Goal: Task Accomplishment & Management: Use online tool/utility

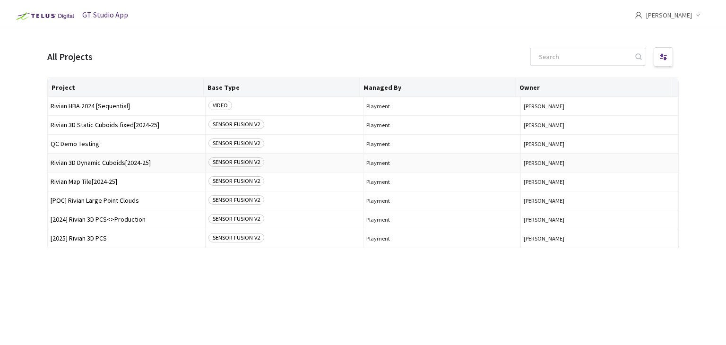
click at [69, 163] on span "Rivian 3D Dynamic Cuboids[2024-25]" at bounding box center [127, 162] width 152 height 7
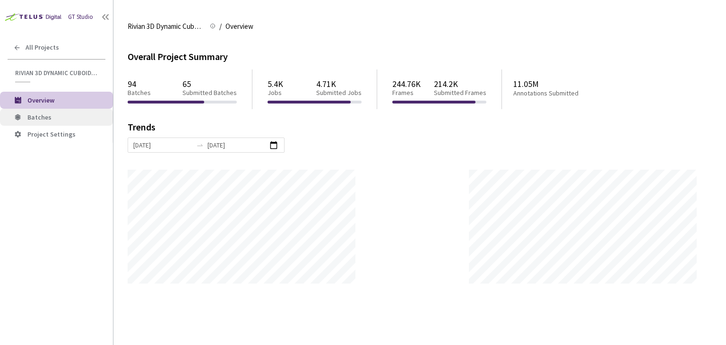
scroll to position [344, 726]
click at [39, 120] on span "Batches" at bounding box center [39, 117] width 24 height 9
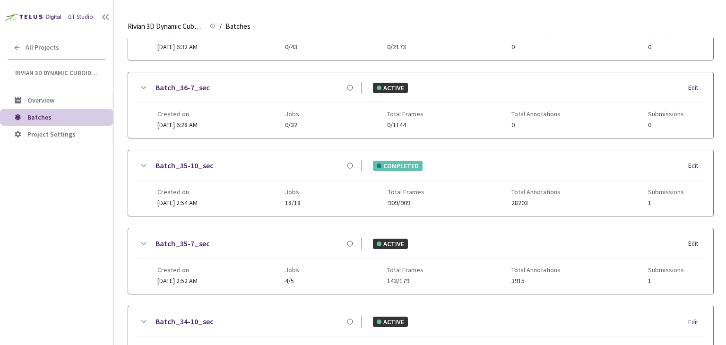
scroll to position [236, 0]
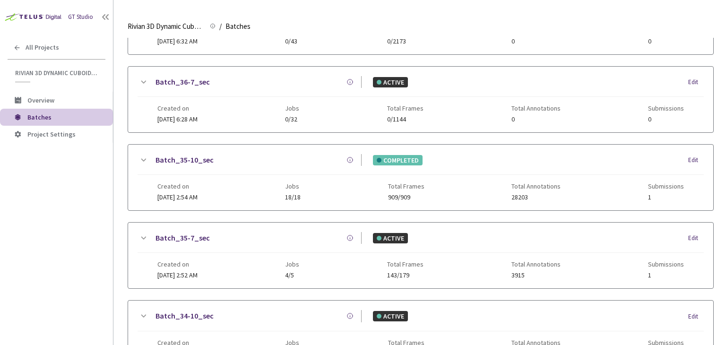
click at [181, 237] on link "Batch_35-7_sec" at bounding box center [182, 238] width 54 height 12
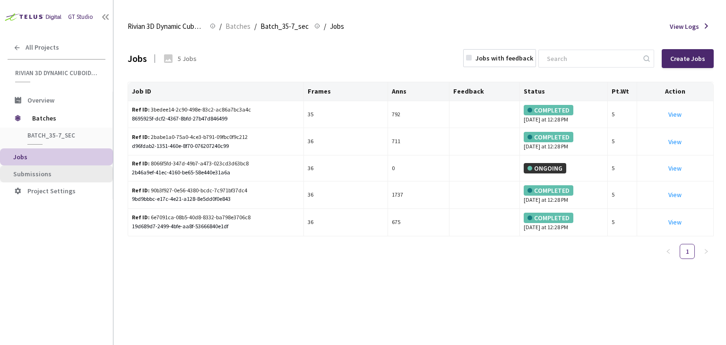
click at [21, 179] on li "Submissions" at bounding box center [56, 173] width 113 height 17
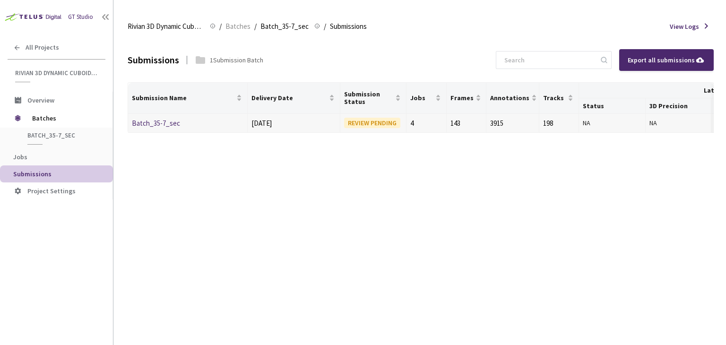
click at [144, 129] on td "Batch_35-7_sec" at bounding box center [188, 123] width 120 height 19
click at [146, 127] on link "Batch_35-7_sec" at bounding box center [156, 123] width 48 height 9
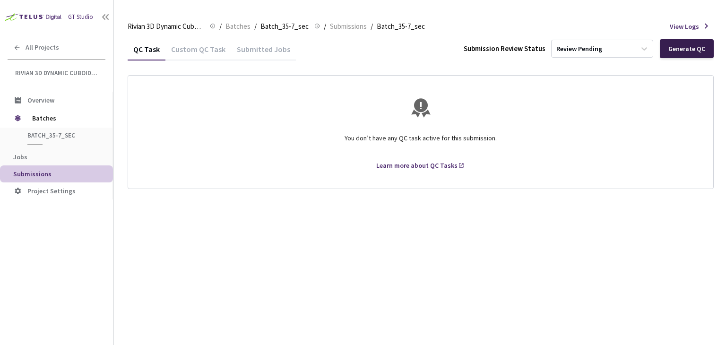
click at [696, 48] on div "Generate QC" at bounding box center [686, 49] width 37 height 8
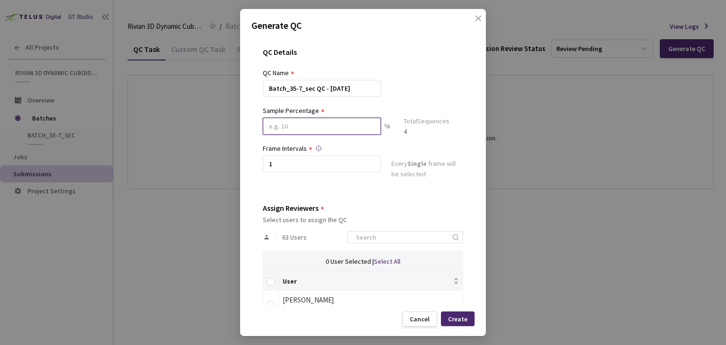
click at [287, 123] on input at bounding box center [322, 126] width 118 height 17
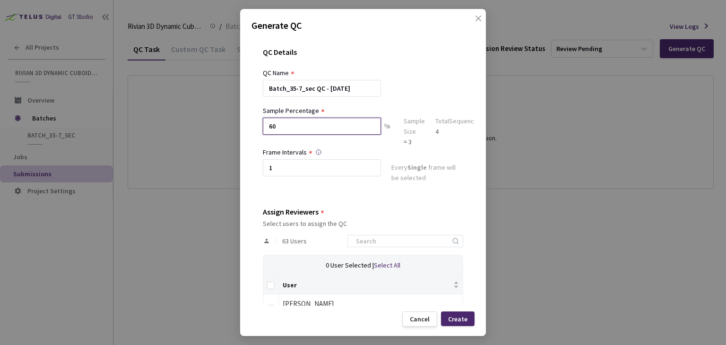
type input "60"
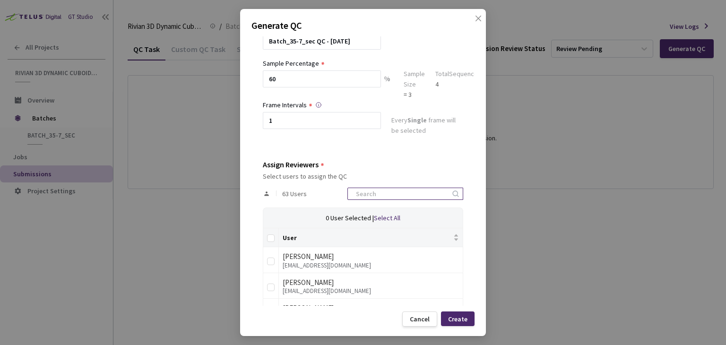
click at [387, 190] on input at bounding box center [400, 193] width 101 height 11
type input "rivian"
click at [267, 239] on input "Select all" at bounding box center [271, 238] width 8 height 8
checkbox input "true"
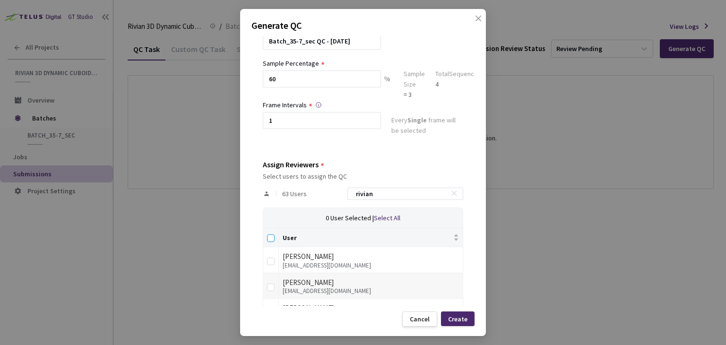
checkbox input "true"
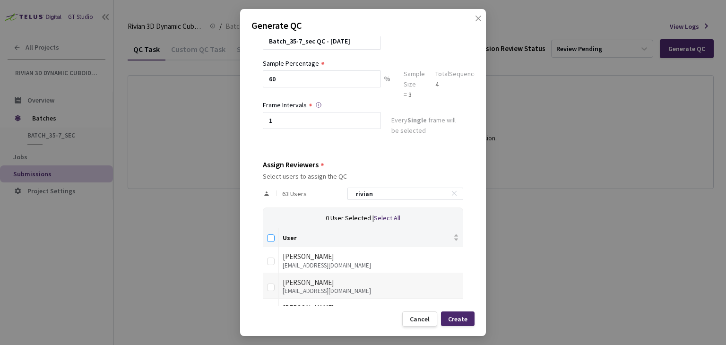
checkbox input "true"
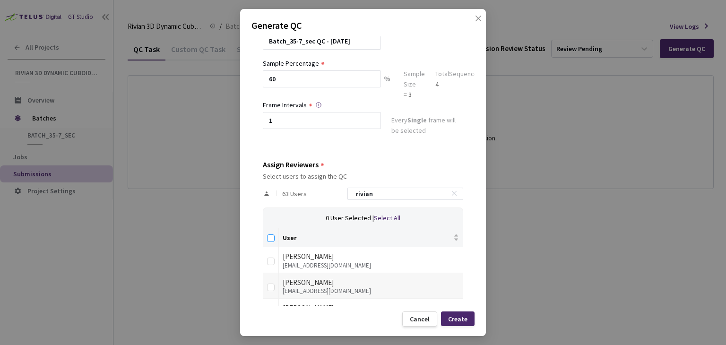
checkbox input "true"
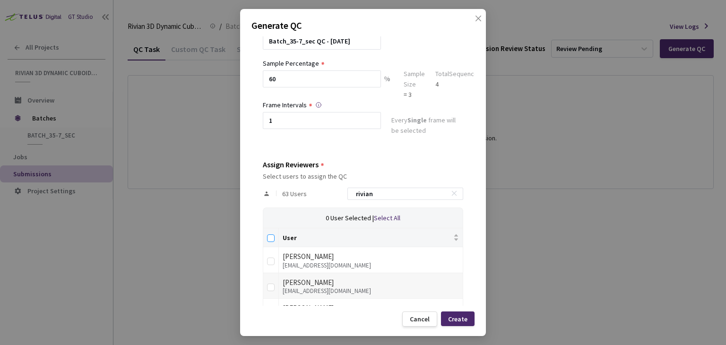
checkbox input "true"
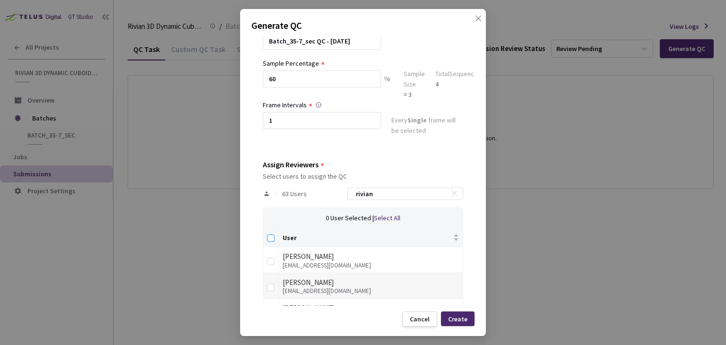
checkbox input "true"
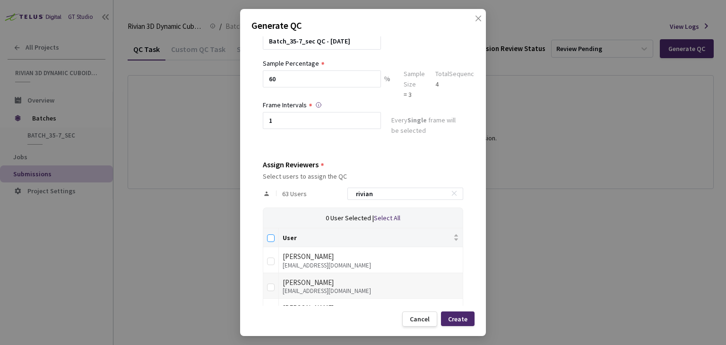
checkbox input "true"
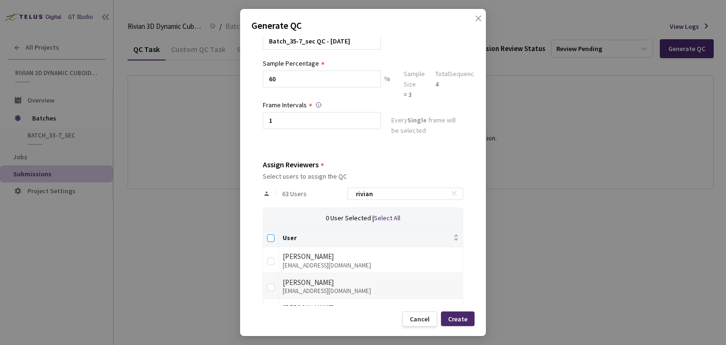
checkbox input "true"
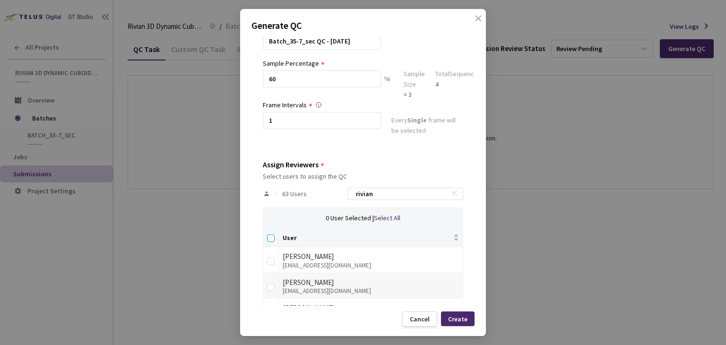
checkbox input "true"
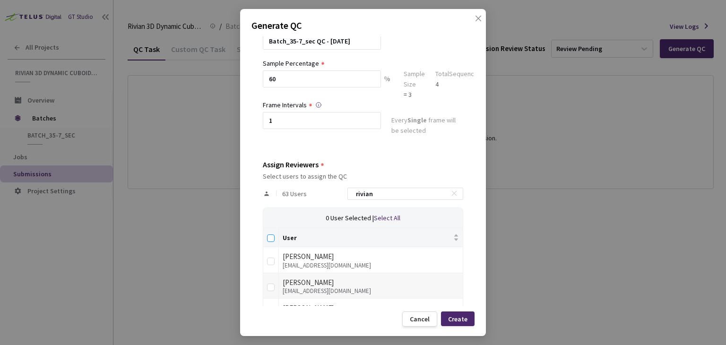
checkbox input "true"
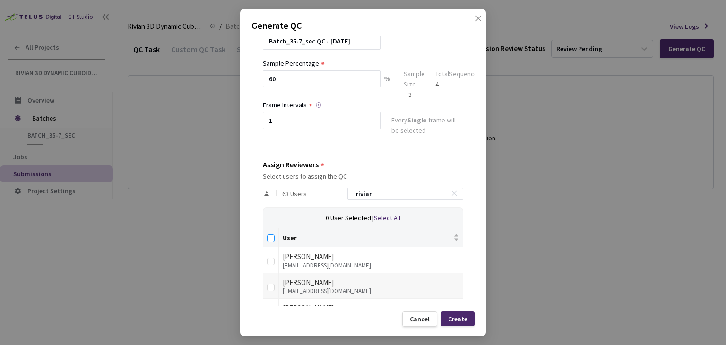
checkbox input "true"
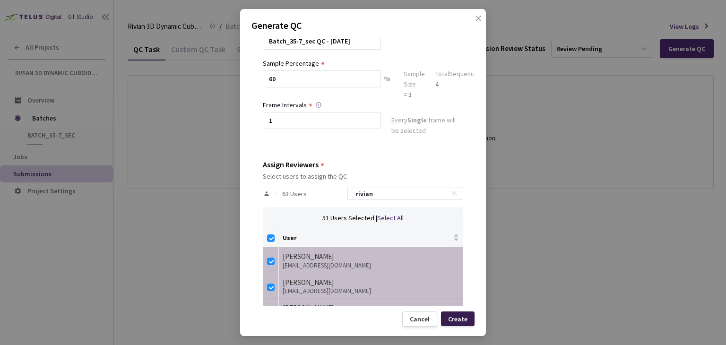
click at [459, 318] on div "Create" at bounding box center [457, 319] width 19 height 8
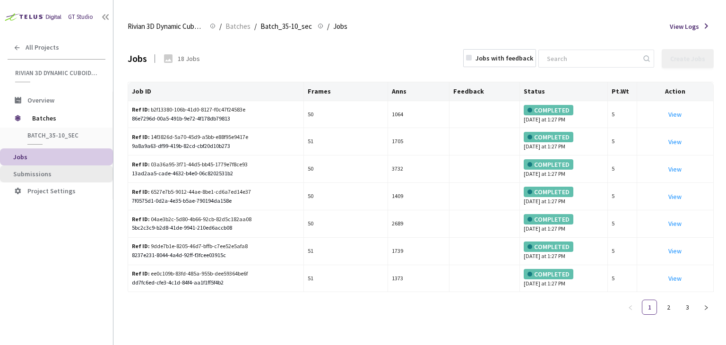
click at [32, 170] on span "Submissions" at bounding box center [32, 174] width 38 height 9
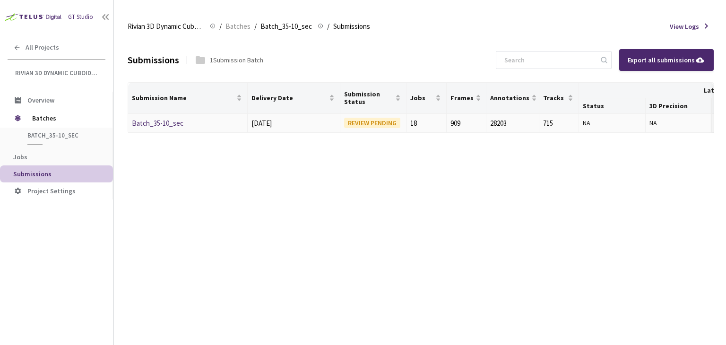
click at [163, 121] on link "Batch_35-10_sec" at bounding box center [158, 123] width 52 height 9
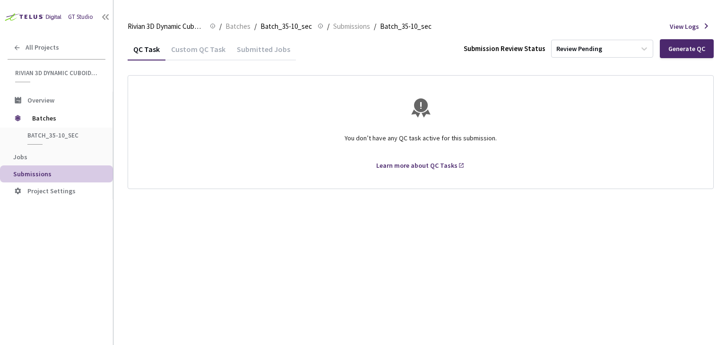
click at [676, 38] on div "QC Task Custom QC Task Submitted Jobs Submission Review Status Review Pending G…" at bounding box center [421, 49] width 586 height 22
click at [679, 45] on div "Generate QC" at bounding box center [686, 49] width 37 height 8
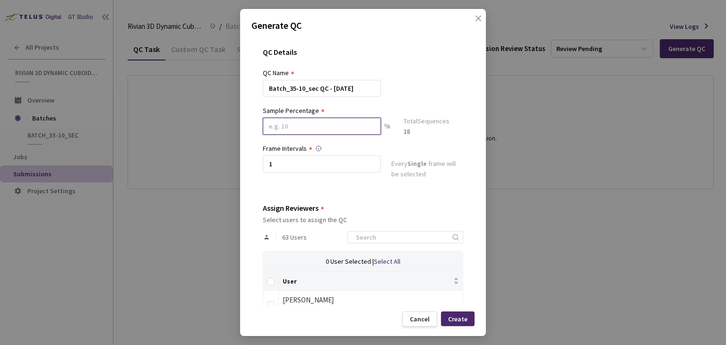
click at [287, 124] on input at bounding box center [322, 126] width 118 height 17
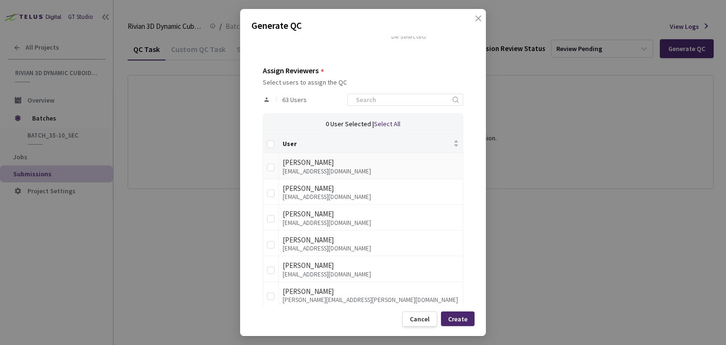
scroll to position [142, 0]
type input "60"
click at [361, 103] on input at bounding box center [400, 99] width 101 height 11
type input "rivian"
click at [272, 143] on input "Select all" at bounding box center [271, 144] width 8 height 8
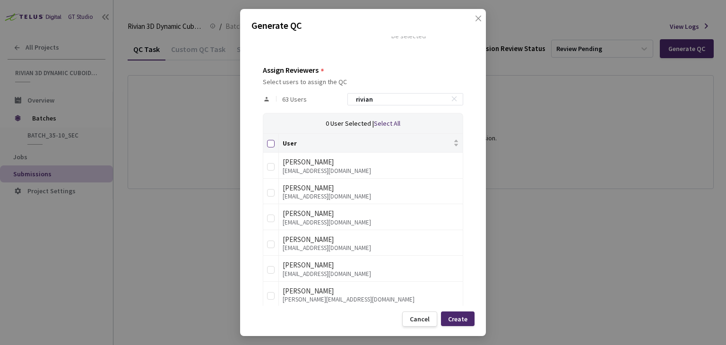
checkbox input "true"
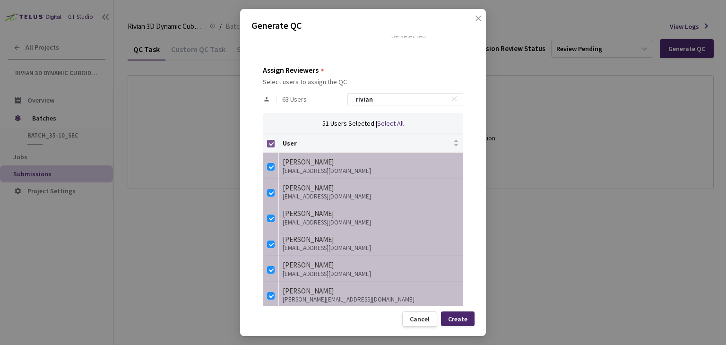
checkbox input "true"
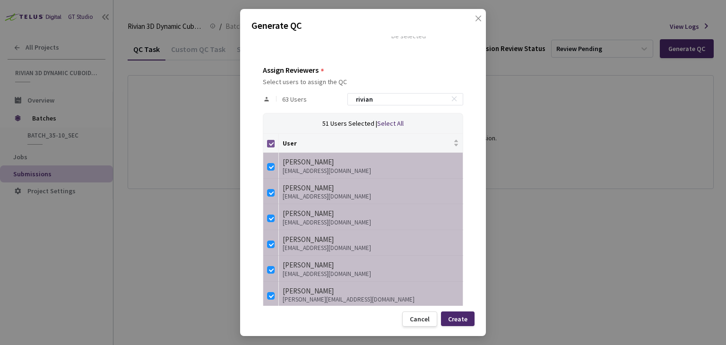
checkbox input "true"
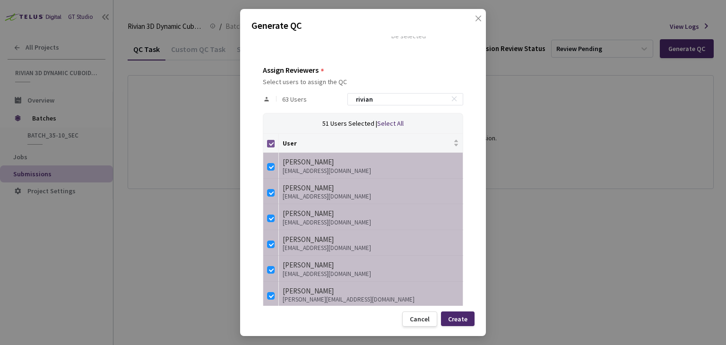
checkbox input "true"
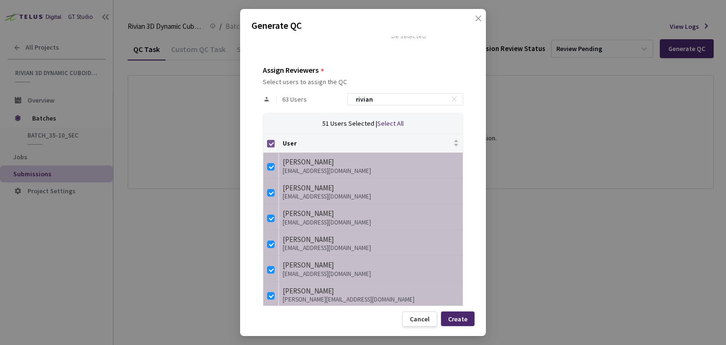
checkbox input "true"
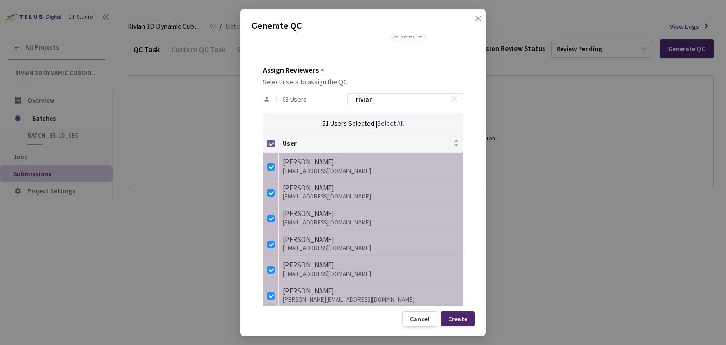
checkbox input "true"
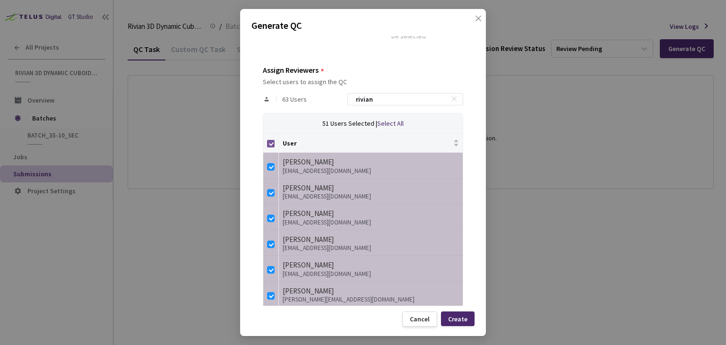
checkbox input "true"
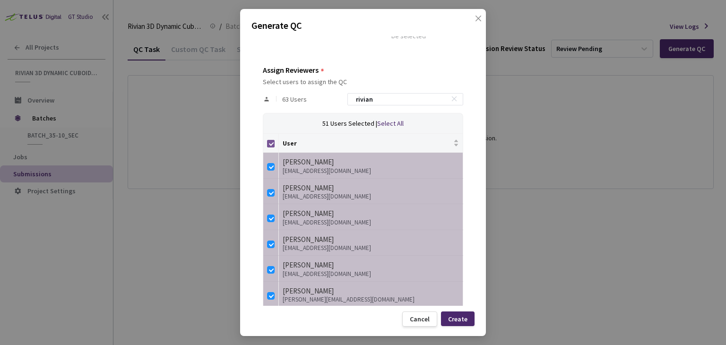
checkbox input "true"
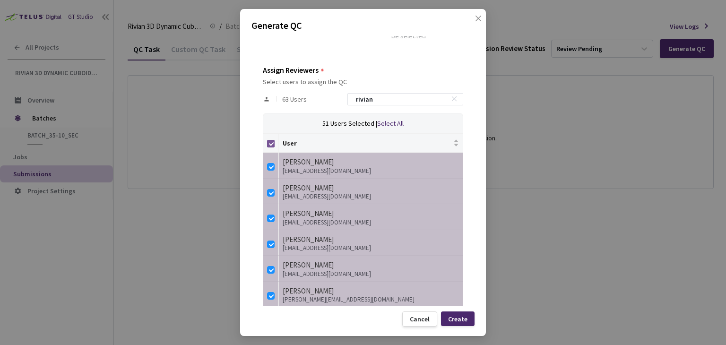
checkbox input "true"
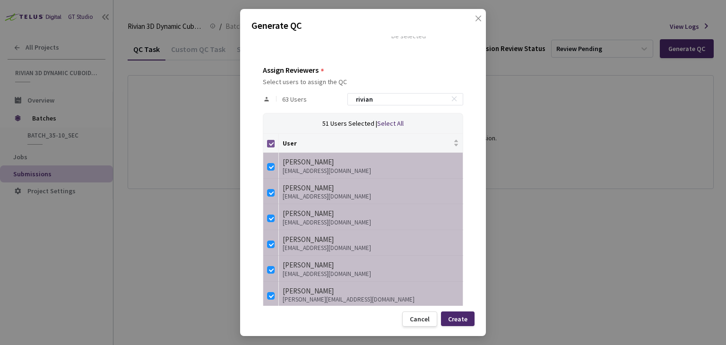
checkbox input "true"
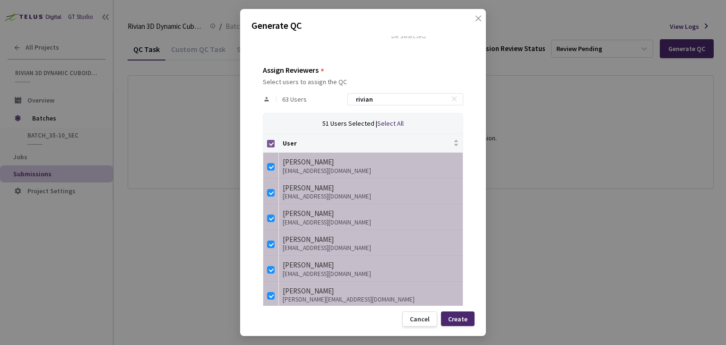
checkbox input "true"
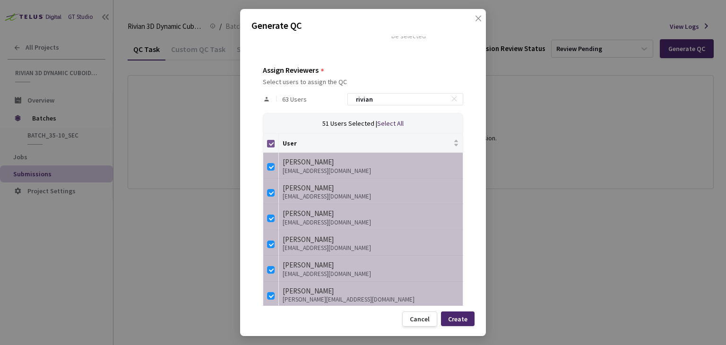
checkbox input "true"
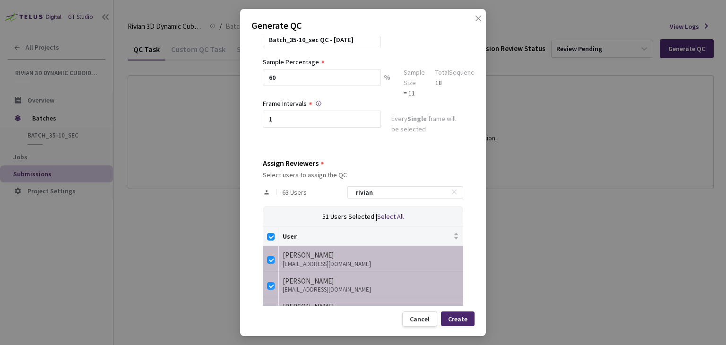
scroll to position [47, 0]
click at [468, 320] on div "Create" at bounding box center [458, 318] width 34 height 15
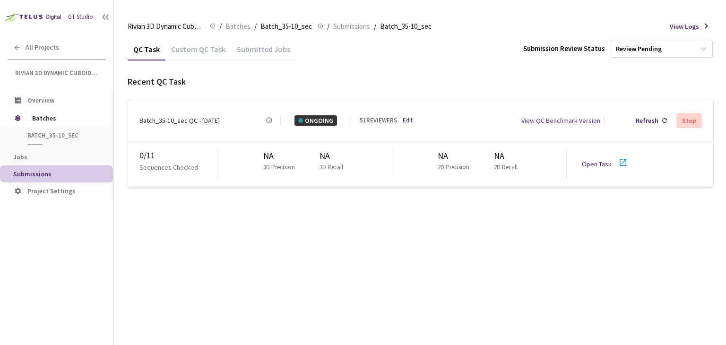
click at [70, 16] on div "GT Studio" at bounding box center [80, 16] width 25 height 9
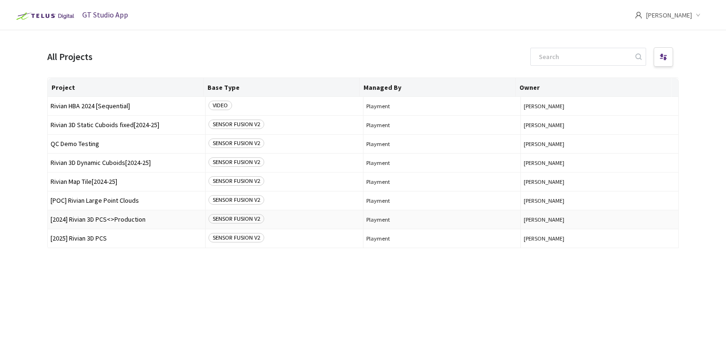
click at [103, 224] on td "[2024] Rivian 3D PCS<>Production" at bounding box center [127, 219] width 158 height 19
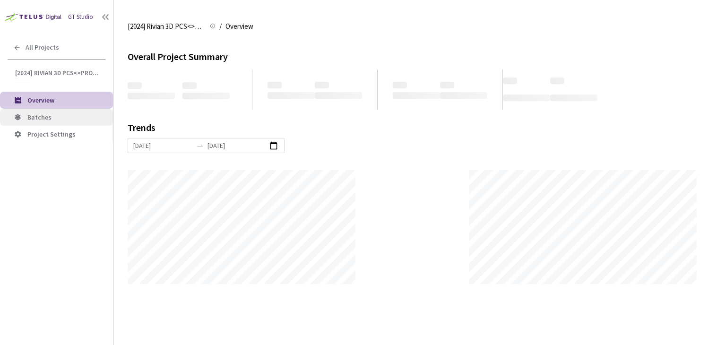
scroll to position [344, 726]
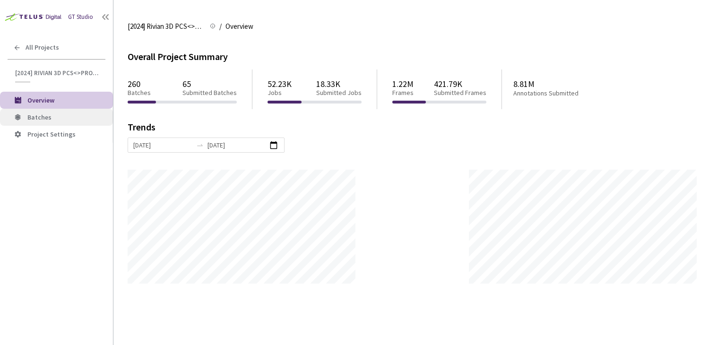
click at [36, 118] on span "Batches" at bounding box center [39, 117] width 24 height 9
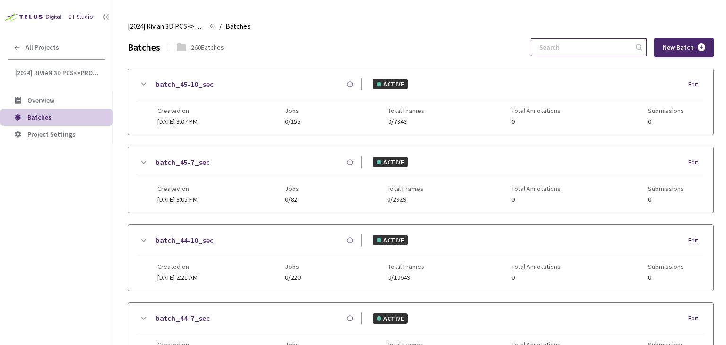
click at [565, 48] on input at bounding box center [583, 47] width 101 height 17
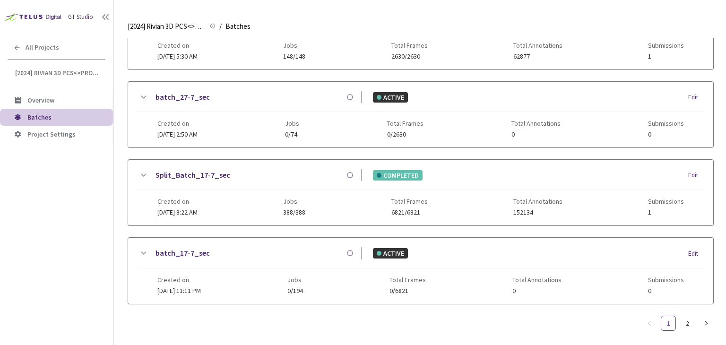
scroll to position [304, 0]
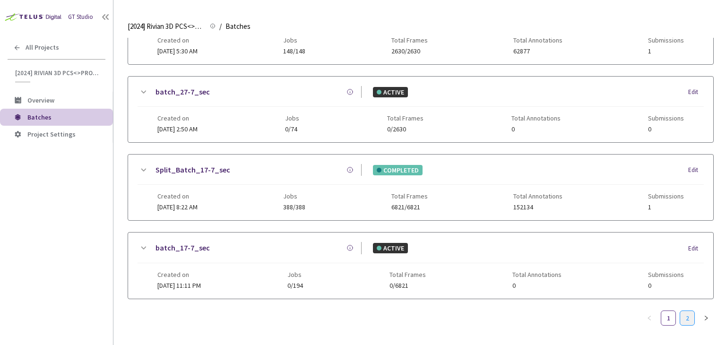
type input "7-7"
click at [681, 314] on link "2" at bounding box center [687, 318] width 14 height 14
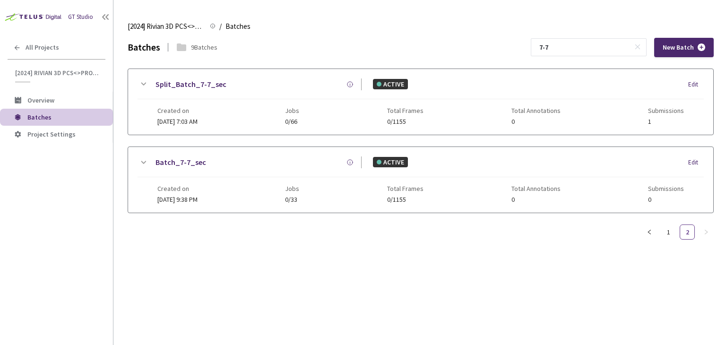
click at [191, 86] on link "Split_Batch_7-7_sec" at bounding box center [190, 84] width 71 height 12
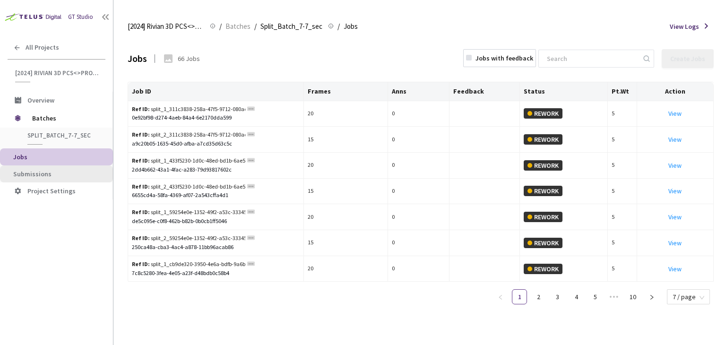
click at [31, 170] on span "Submissions" at bounding box center [32, 174] width 38 height 9
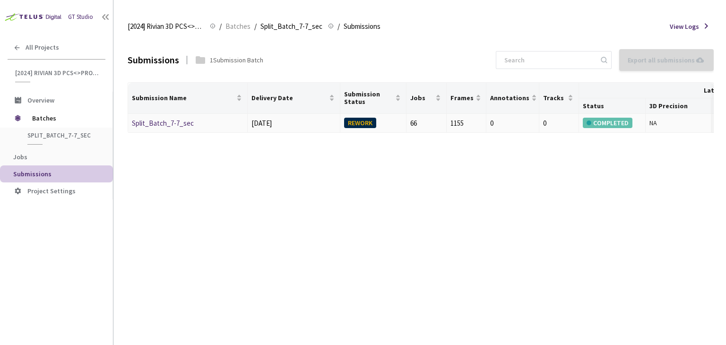
click at [149, 119] on link "Split_Batch_7-7_sec" at bounding box center [163, 123] width 62 height 9
